Goal: Task Accomplishment & Management: Complete application form

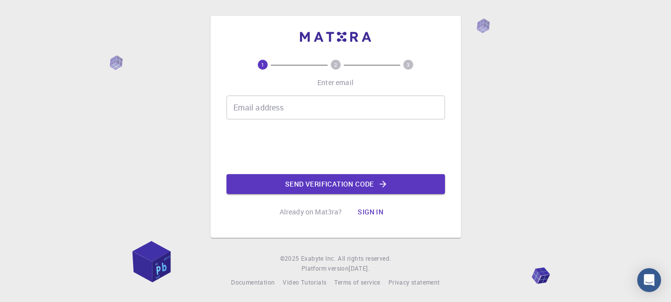
click at [269, 108] on div "Email address Email address" at bounding box center [336, 107] width 219 height 24
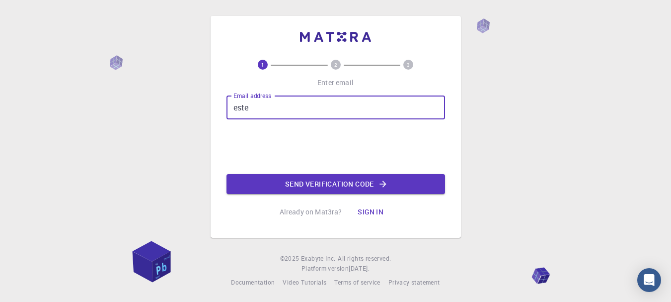
type input "[EMAIL_ADDRESS][DOMAIN_NAME]"
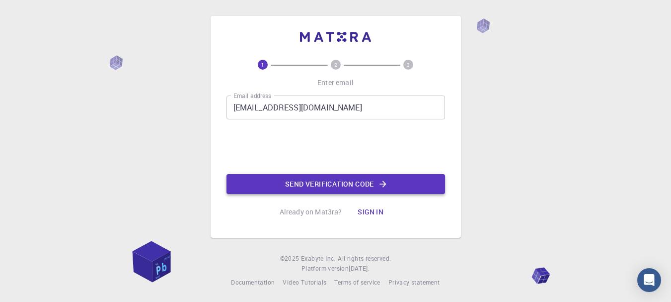
click at [388, 186] on button "Send verification code" at bounding box center [336, 184] width 219 height 20
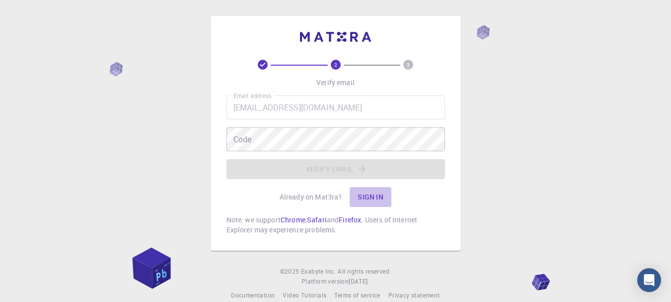
click at [371, 193] on button "Sign in" at bounding box center [371, 197] width 42 height 20
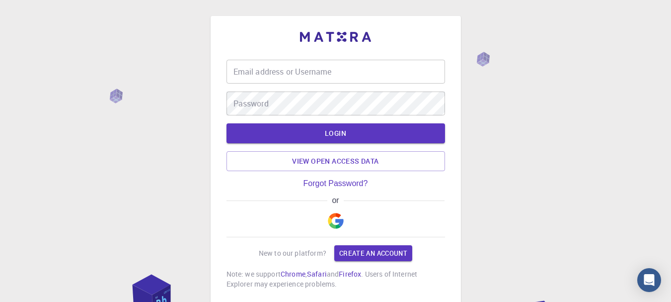
click at [319, 76] on input "Email address or Username" at bounding box center [336, 72] width 219 height 24
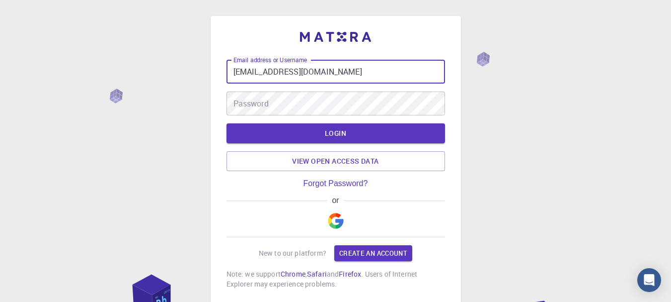
type input "[EMAIL_ADDRESS][DOMAIN_NAME]"
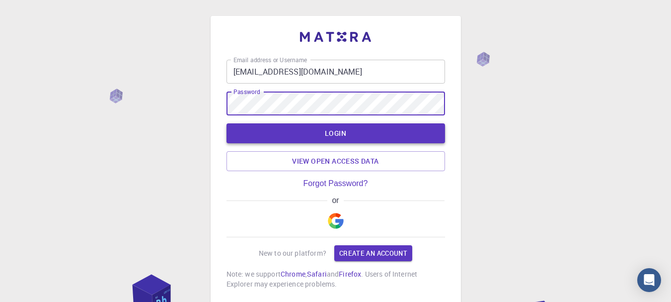
click at [368, 131] on button "LOGIN" at bounding box center [336, 133] width 219 height 20
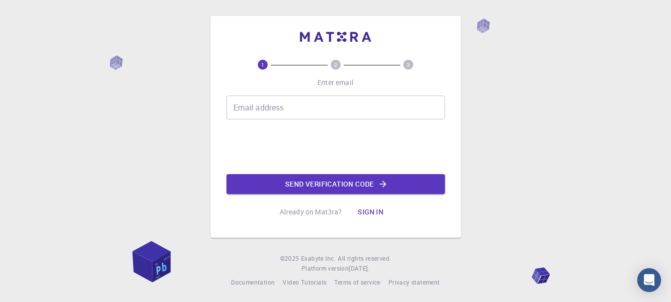
click at [273, 103] on input "Email address" at bounding box center [336, 107] width 219 height 24
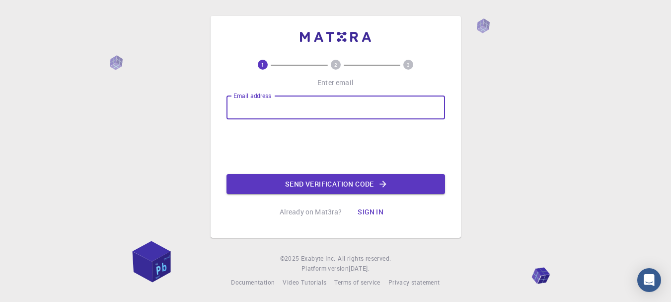
click at [273, 103] on input "Email address" at bounding box center [336, 107] width 219 height 24
type input "[EMAIL_ADDRESS][DOMAIN_NAME]"
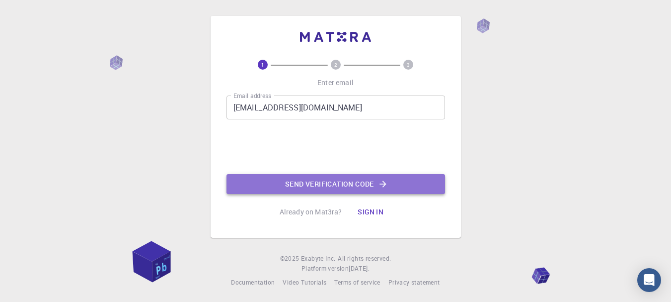
click at [382, 188] on icon "button" at bounding box center [383, 184] width 10 height 10
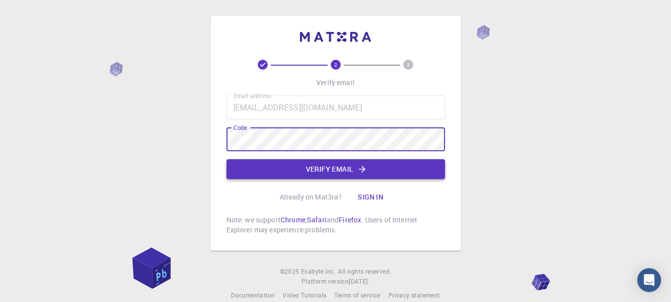
click at [318, 168] on button "Verify email" at bounding box center [336, 169] width 219 height 20
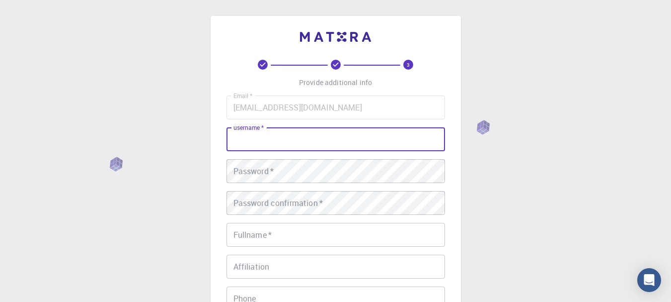
click at [325, 145] on input "username   *" at bounding box center [336, 139] width 219 height 24
type input "[PERSON_NAME]"
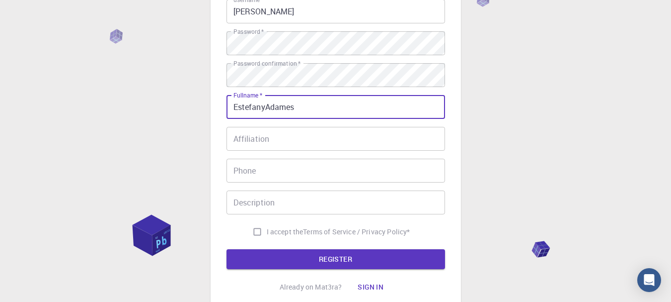
scroll to position [130, 0]
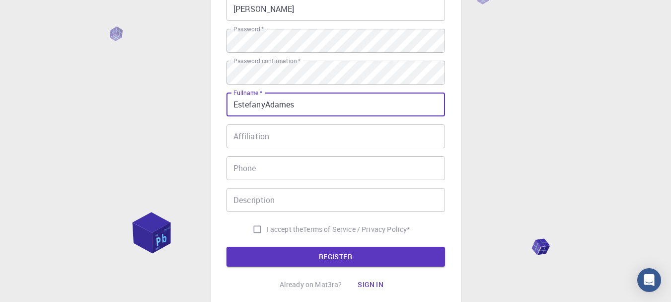
type input "EstefanyAdames"
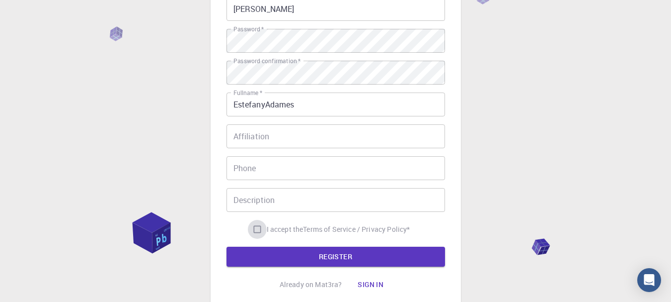
click at [252, 230] on input "I accept the Terms of Service / Privacy Policy *" at bounding box center [257, 229] width 19 height 19
checkbox input "true"
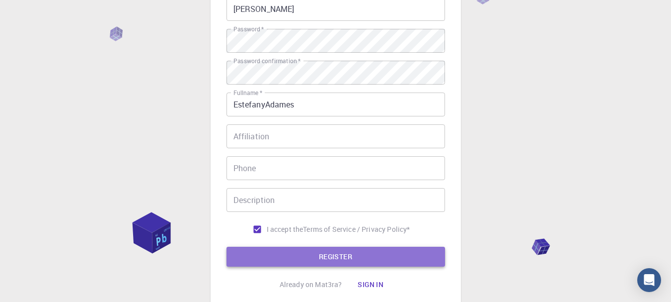
click at [327, 256] on button "REGISTER" at bounding box center [336, 256] width 219 height 20
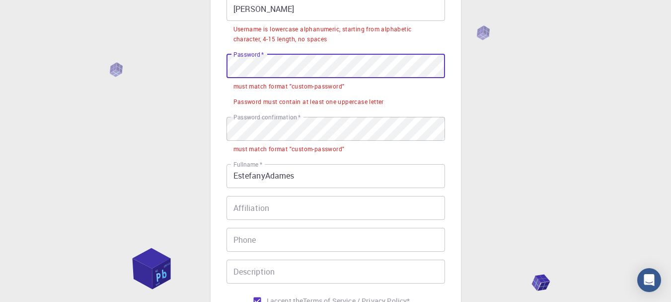
click at [206, 74] on div "3 Provide additional info Email   * [EMAIL_ADDRESS][DOMAIN_NAME] Email   * user…" at bounding box center [335, 158] width 671 height 577
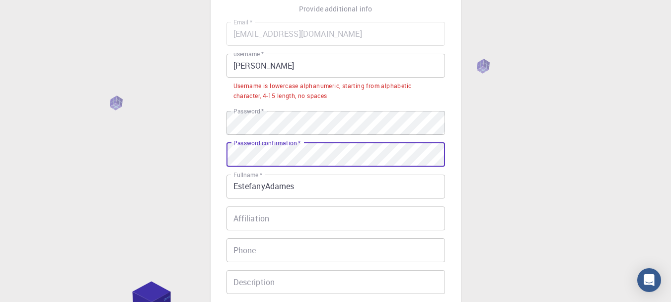
scroll to position [72, 0]
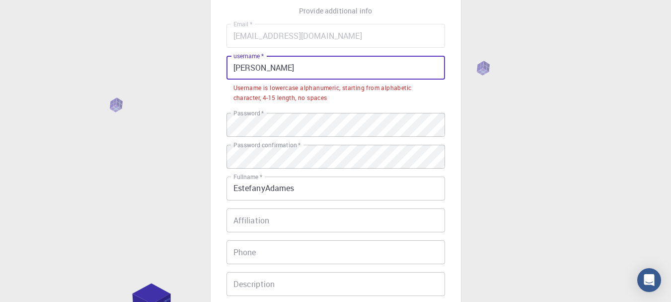
click at [313, 69] on input "[PERSON_NAME]" at bounding box center [336, 68] width 219 height 24
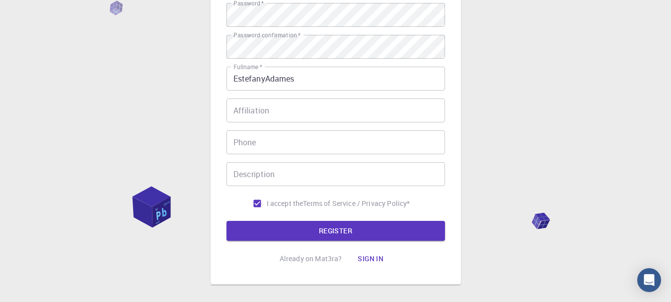
scroll to position [157, 0]
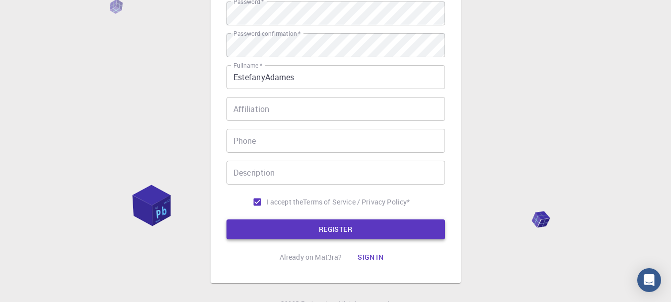
type input "Estefany200"
click at [358, 227] on button "REGISTER" at bounding box center [336, 229] width 219 height 20
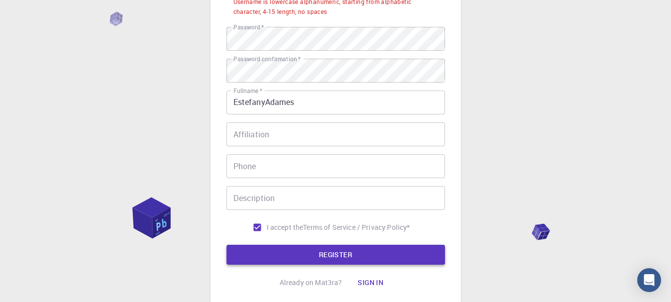
scroll to position [183, 0]
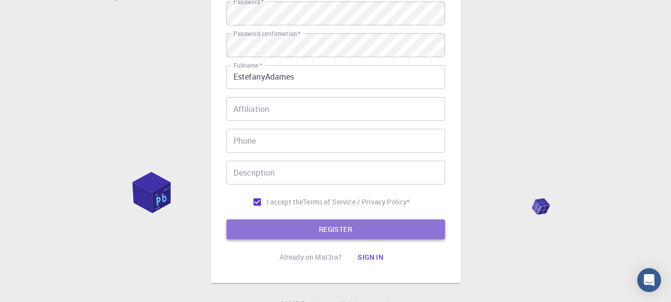
click at [388, 231] on button "REGISTER" at bounding box center [336, 229] width 219 height 20
click at [371, 226] on button "REGISTER" at bounding box center [336, 229] width 219 height 20
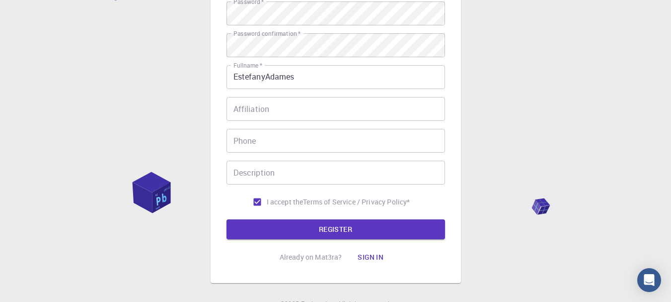
click at [369, 254] on button "Sign in" at bounding box center [371, 257] width 42 height 20
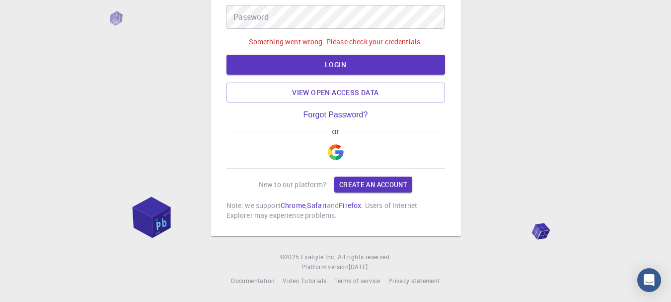
scroll to position [89, 0]
type input "[EMAIL_ADDRESS][DOMAIN_NAME]"
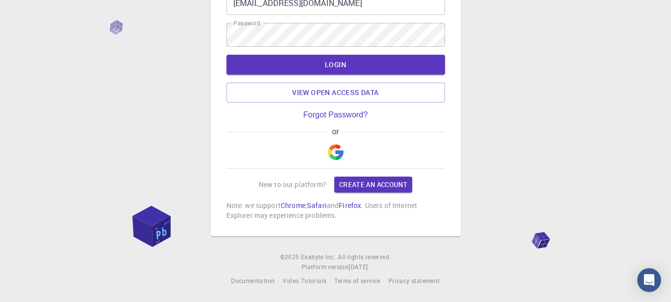
scroll to position [71, 0]
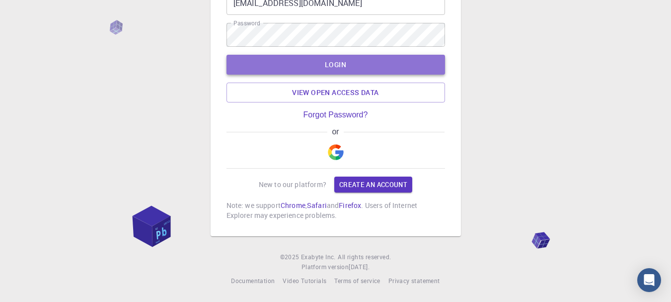
click at [348, 61] on button "LOGIN" at bounding box center [336, 65] width 219 height 20
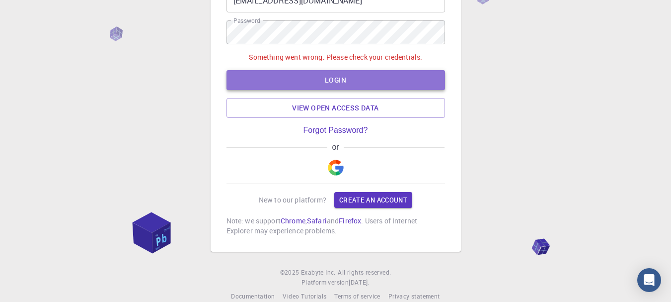
click at [290, 89] on button "LOGIN" at bounding box center [336, 80] width 219 height 20
